Goal: Task Accomplishment & Management: Manage account settings

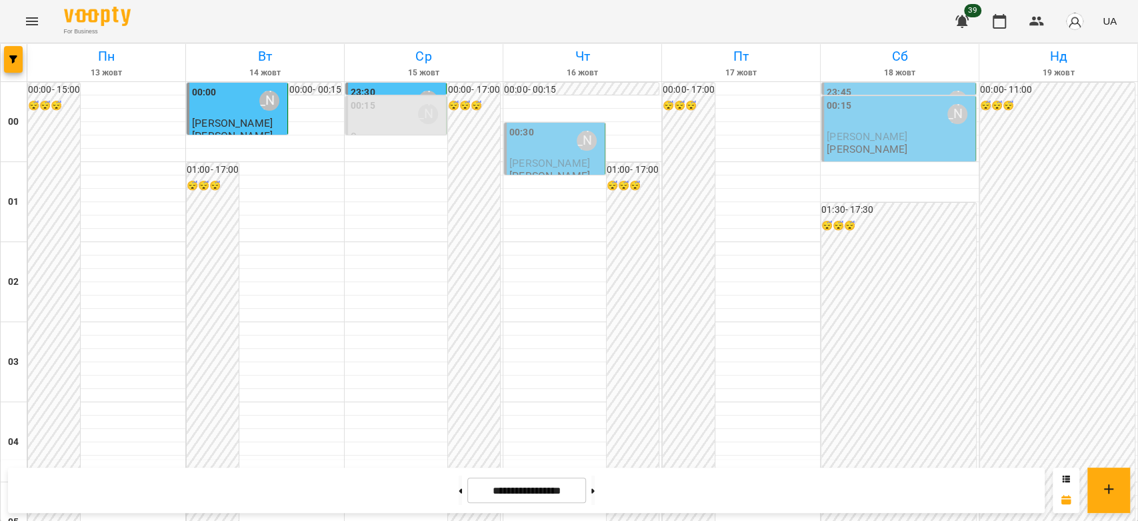
scroll to position [1259, 0]
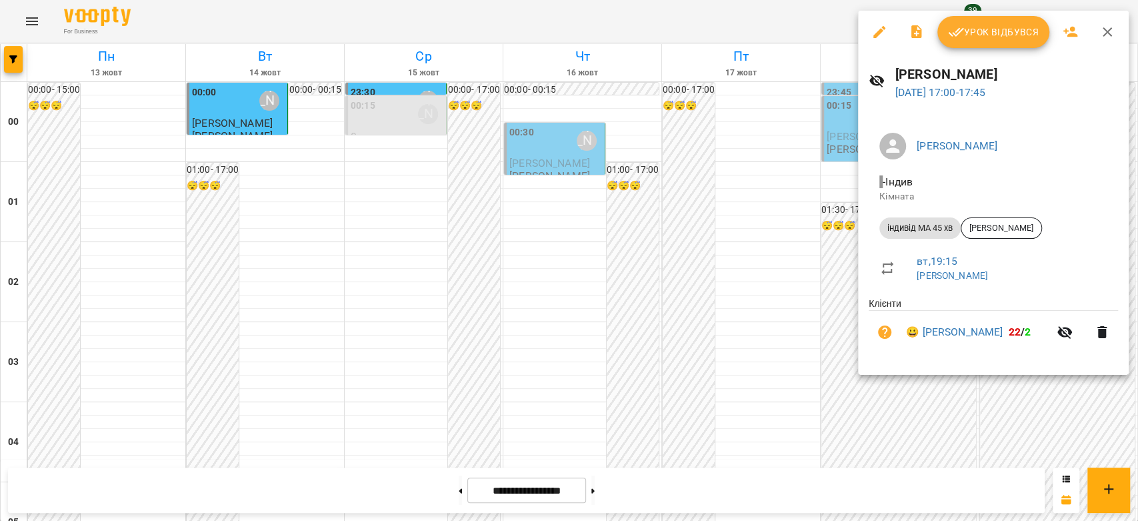
click at [692, 205] on div at bounding box center [569, 260] width 1138 height 521
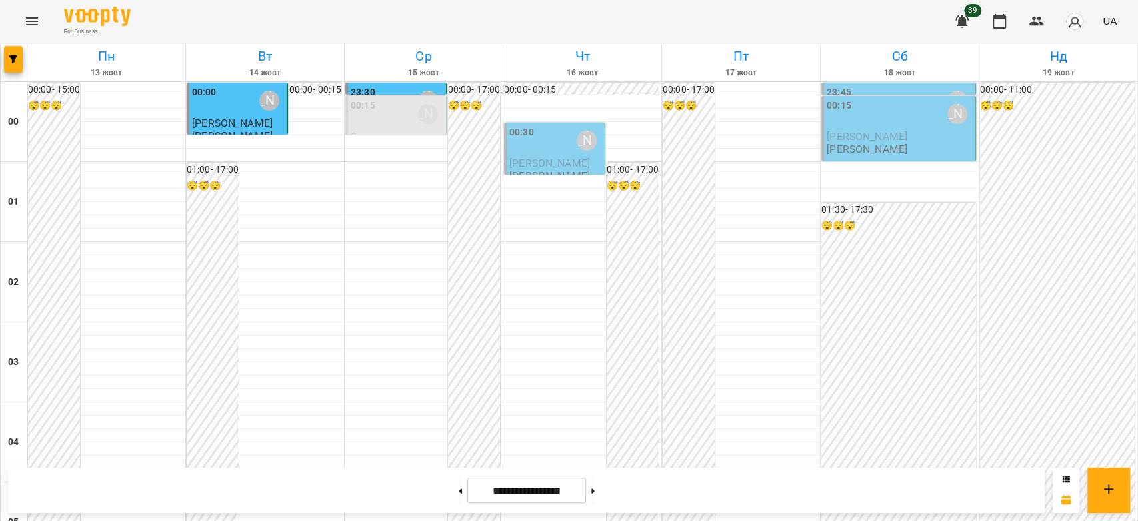
scroll to position [1185, 0]
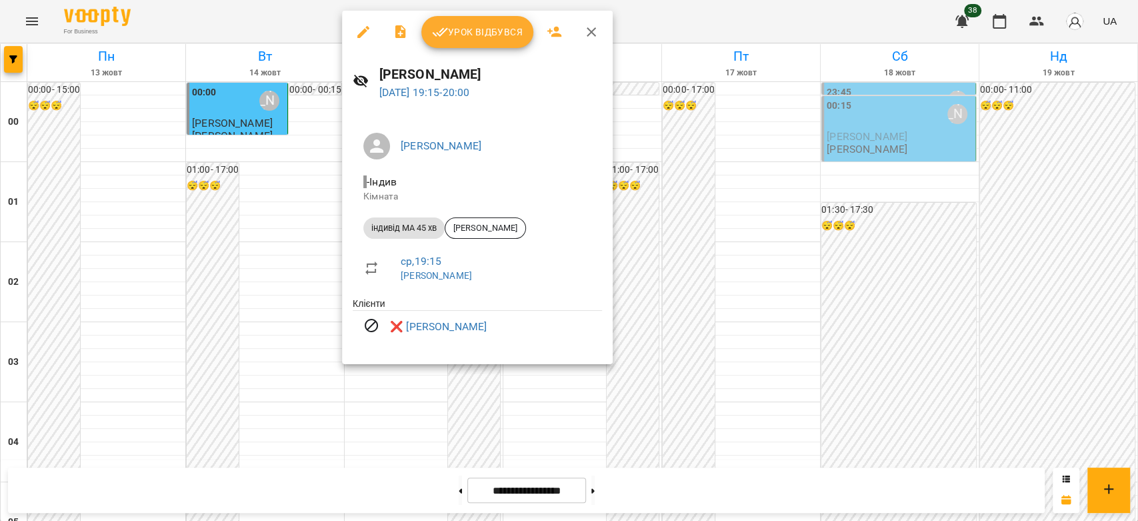
click at [726, 239] on div at bounding box center [569, 260] width 1138 height 521
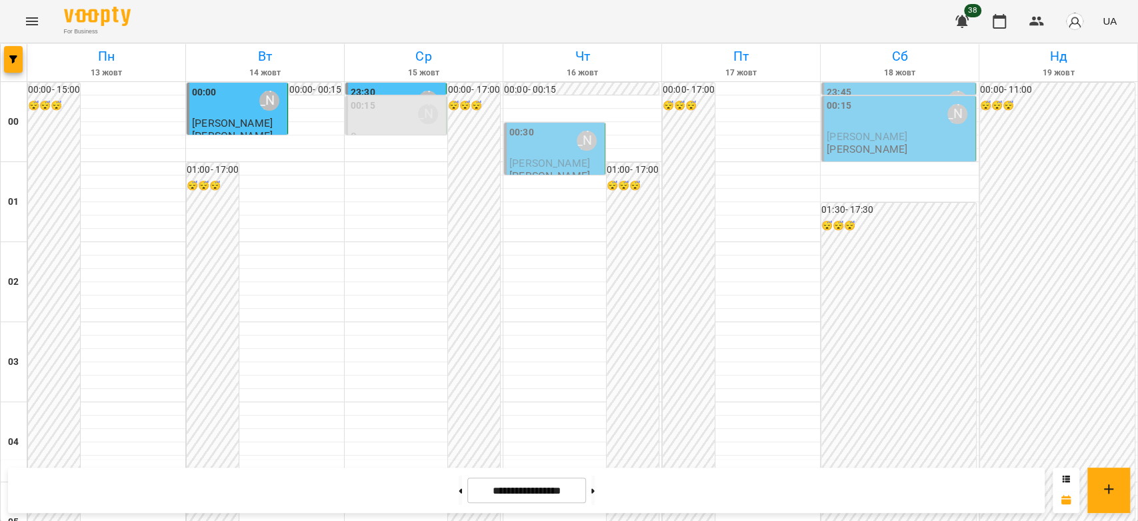
scroll to position [1171, 0]
